Goal: Find contact information

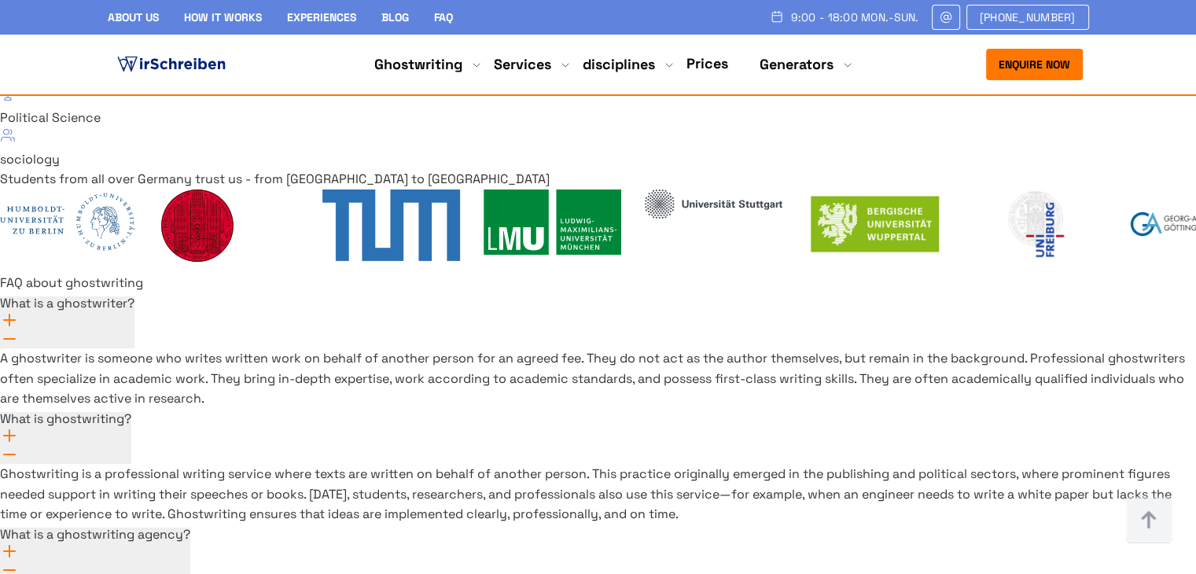
scroll to position [11314, 0]
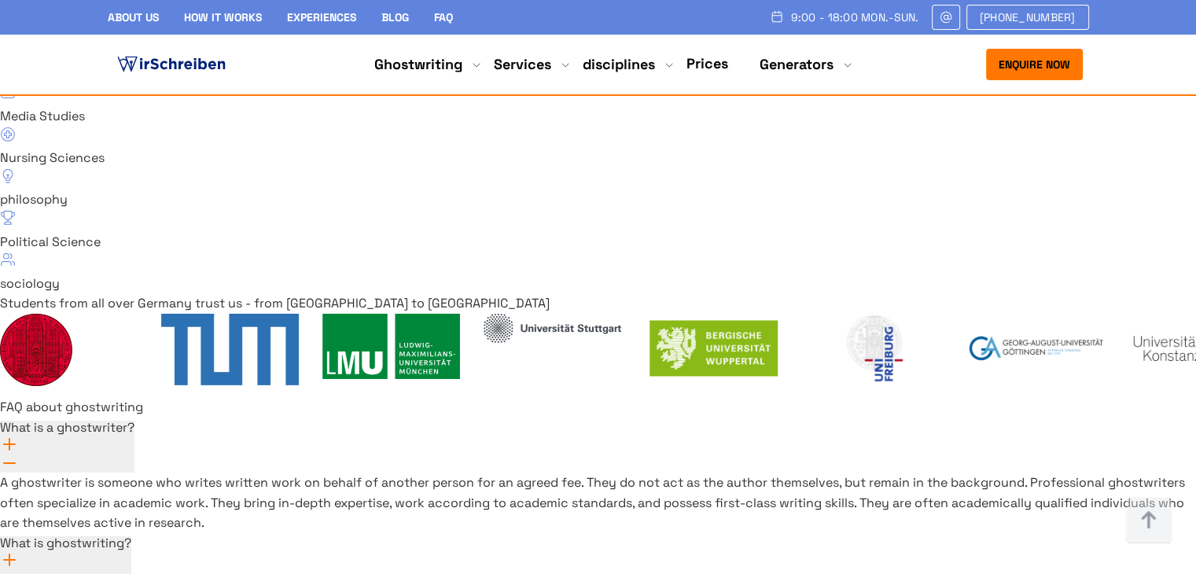
drag, startPoint x: 973, startPoint y: 310, endPoint x: 843, endPoint y: 313, distance: 130.6
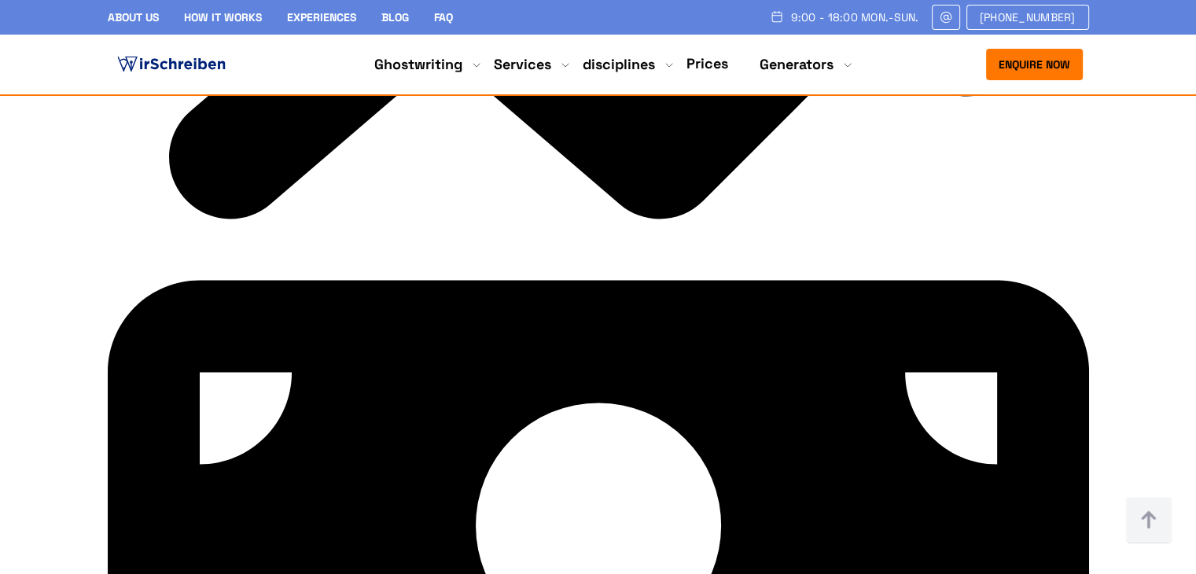
scroll to position [8424, 0]
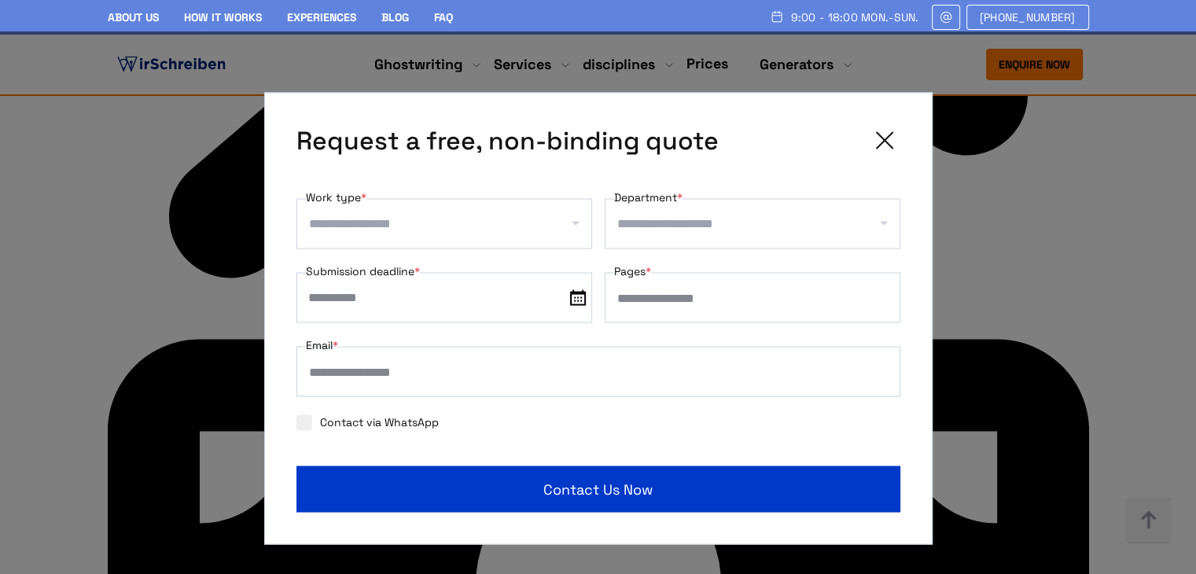
click at [418, 224] on input "Work type *" at bounding box center [450, 224] width 282 height 25
click at [701, 234] on input "Department *" at bounding box center [758, 224] width 282 height 25
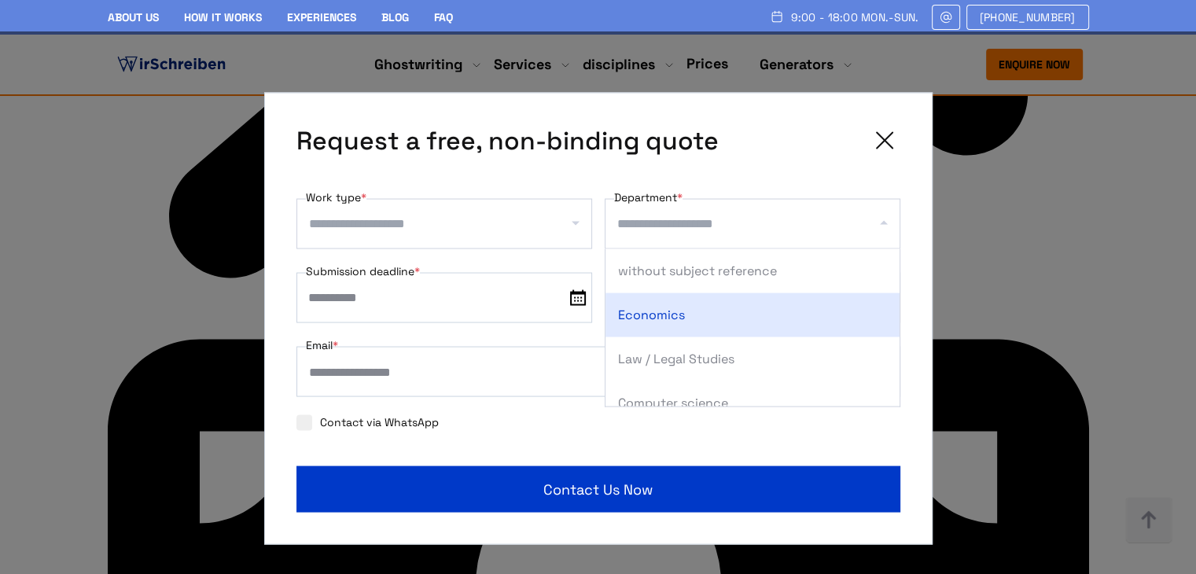
scroll to position [8660, 0]
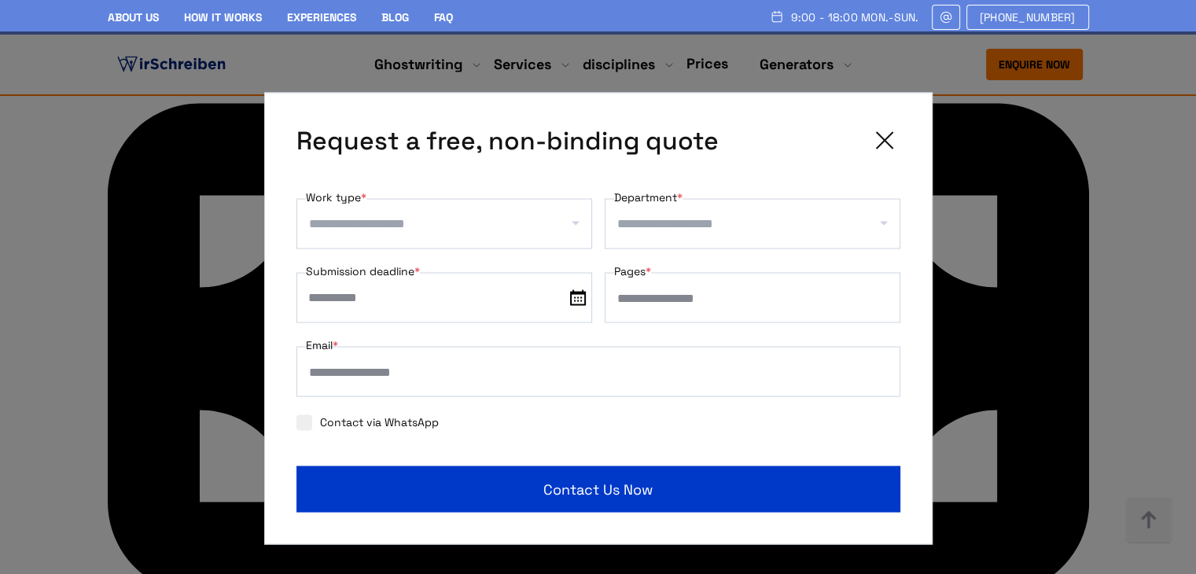
drag, startPoint x: 1186, startPoint y: 429, endPoint x: 968, endPoint y: 230, distance: 295.0
click at [1186, 429] on div "**********" at bounding box center [598, 318] width 1196 height 574
click at [878, 125] on icon at bounding box center [884, 140] width 31 height 31
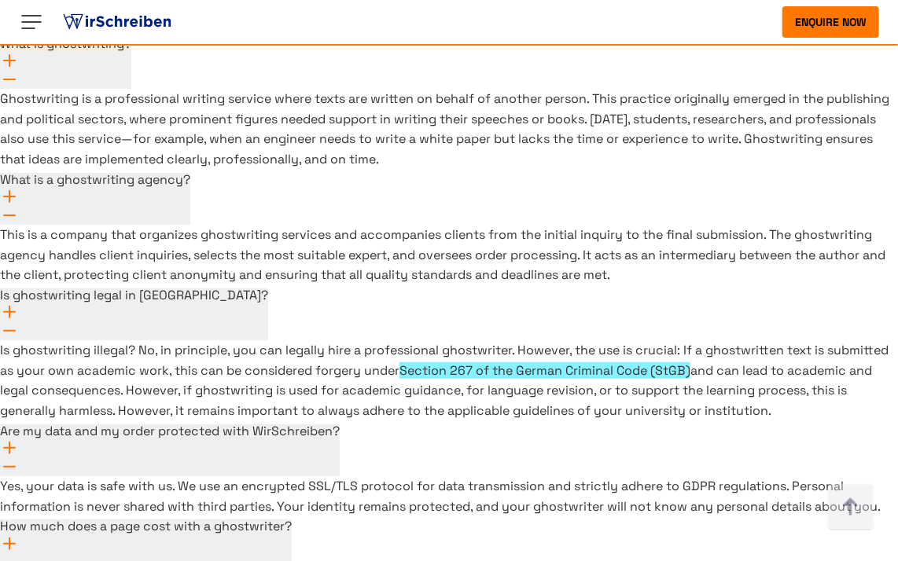
scroll to position [2054, 0]
drag, startPoint x: 710, startPoint y: 369, endPoint x: 580, endPoint y: 357, distance: 131.1
copy div "demic support [PHONE_NUMBER]"
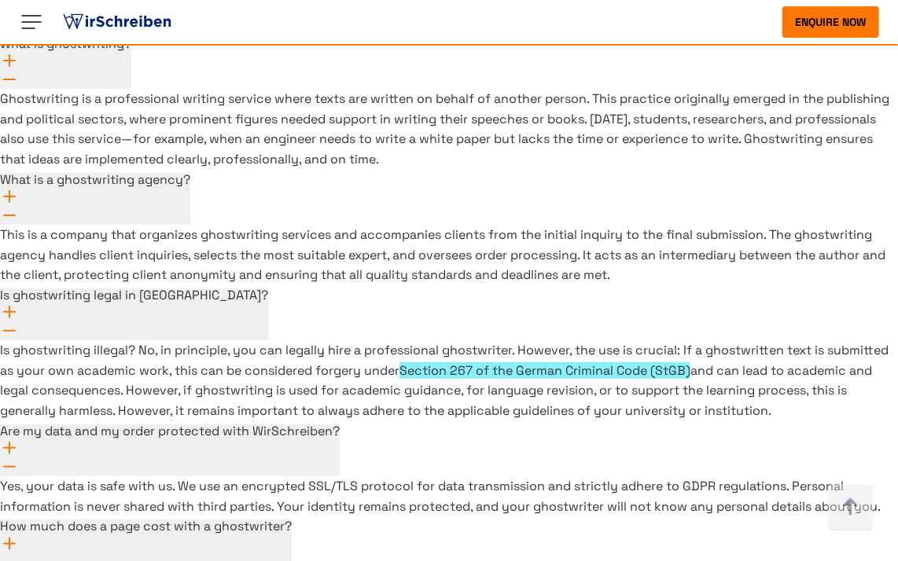
scroll to position [11594, 0]
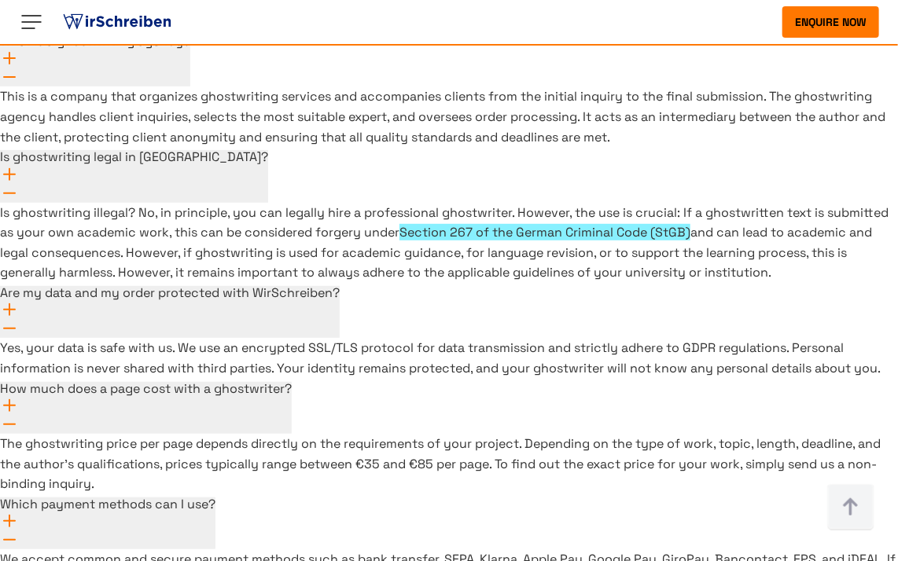
scroll to position [2035, 0]
